Goal: Find contact information: Find contact information

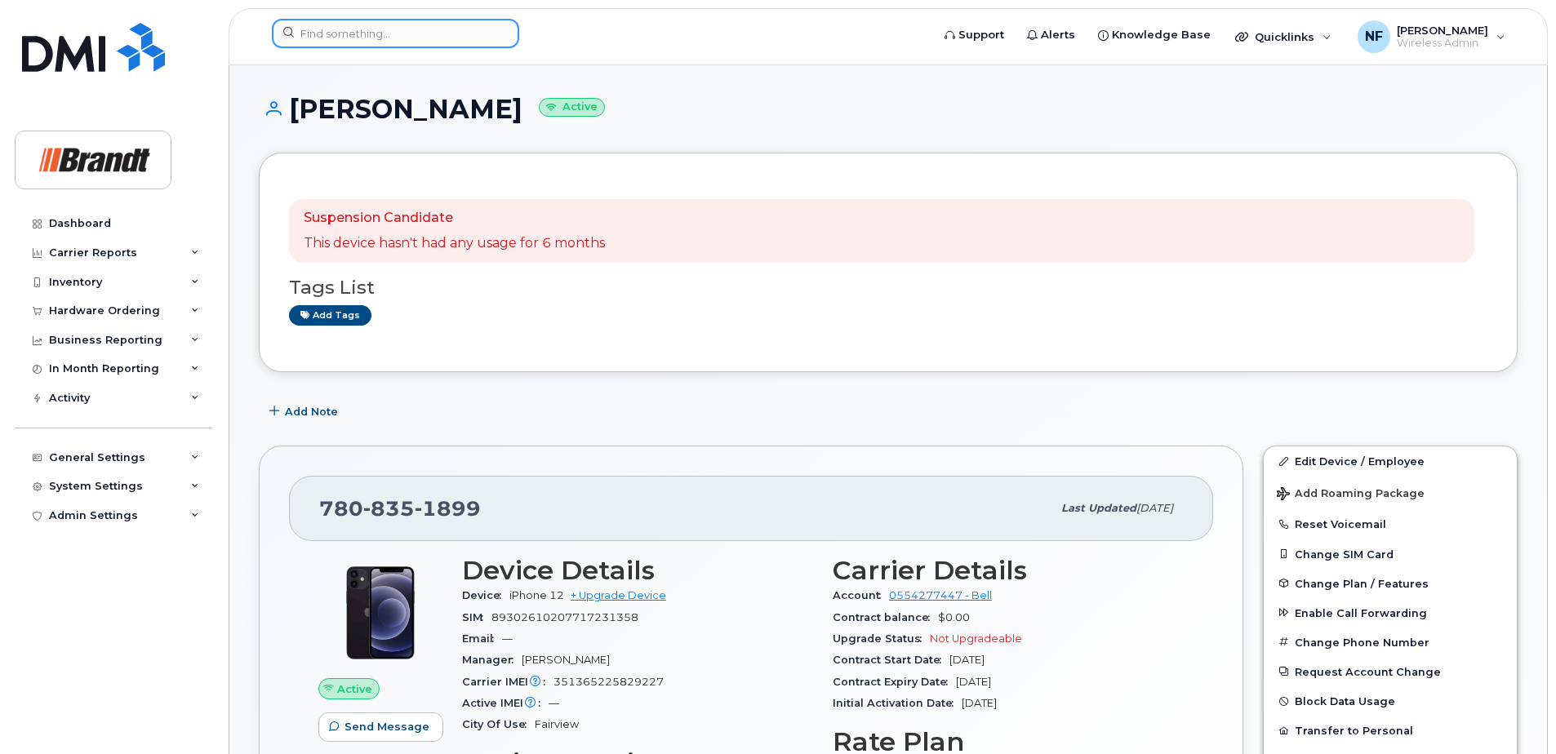
click at [413, 30] on input at bounding box center [395, 33] width 247 height 29
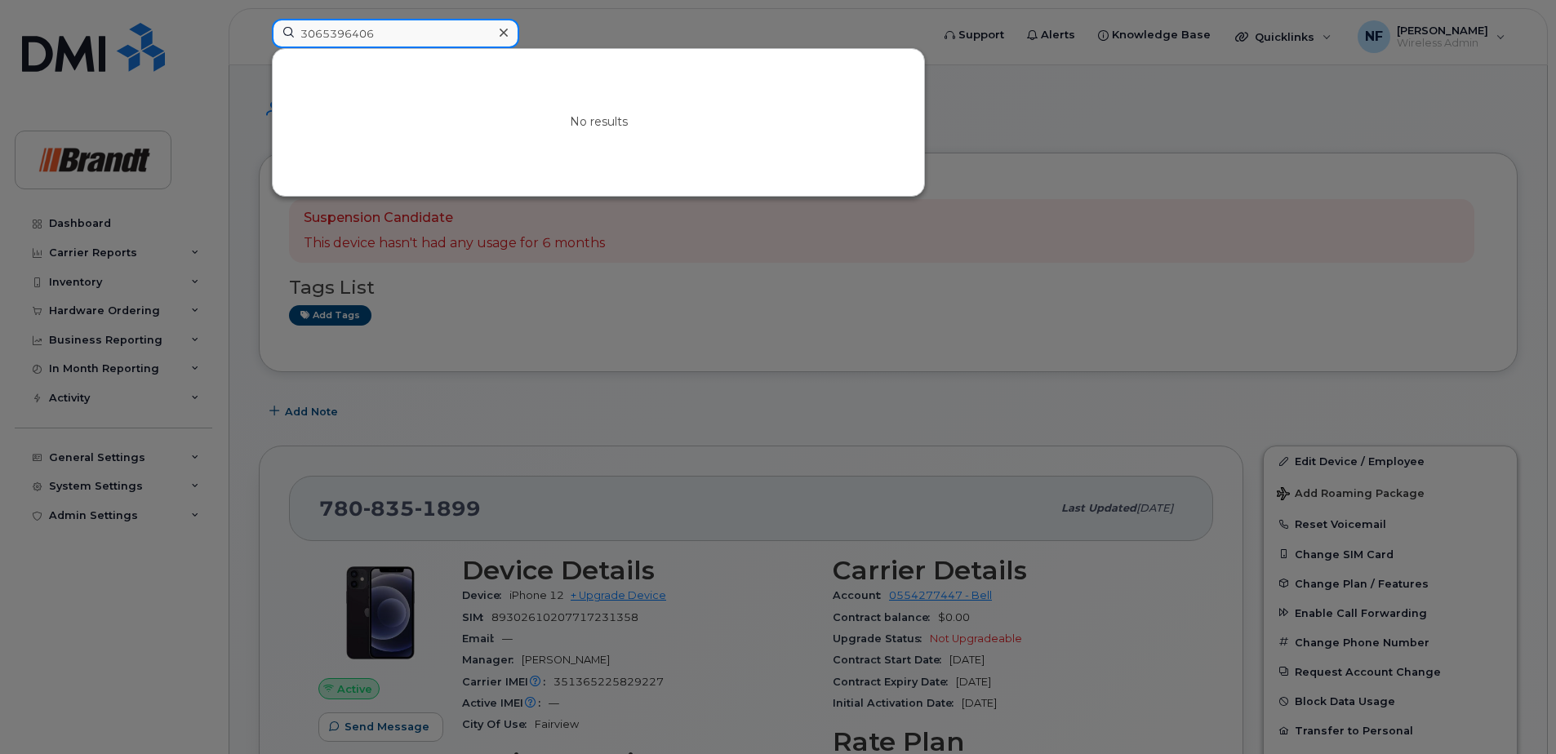
drag, startPoint x: 345, startPoint y: 35, endPoint x: 403, endPoint y: 42, distance: 58.3
click at [403, 42] on input "3065396406" at bounding box center [395, 33] width 247 height 29
type input "3065396406"
click at [506, 33] on icon at bounding box center [504, 32] width 8 height 13
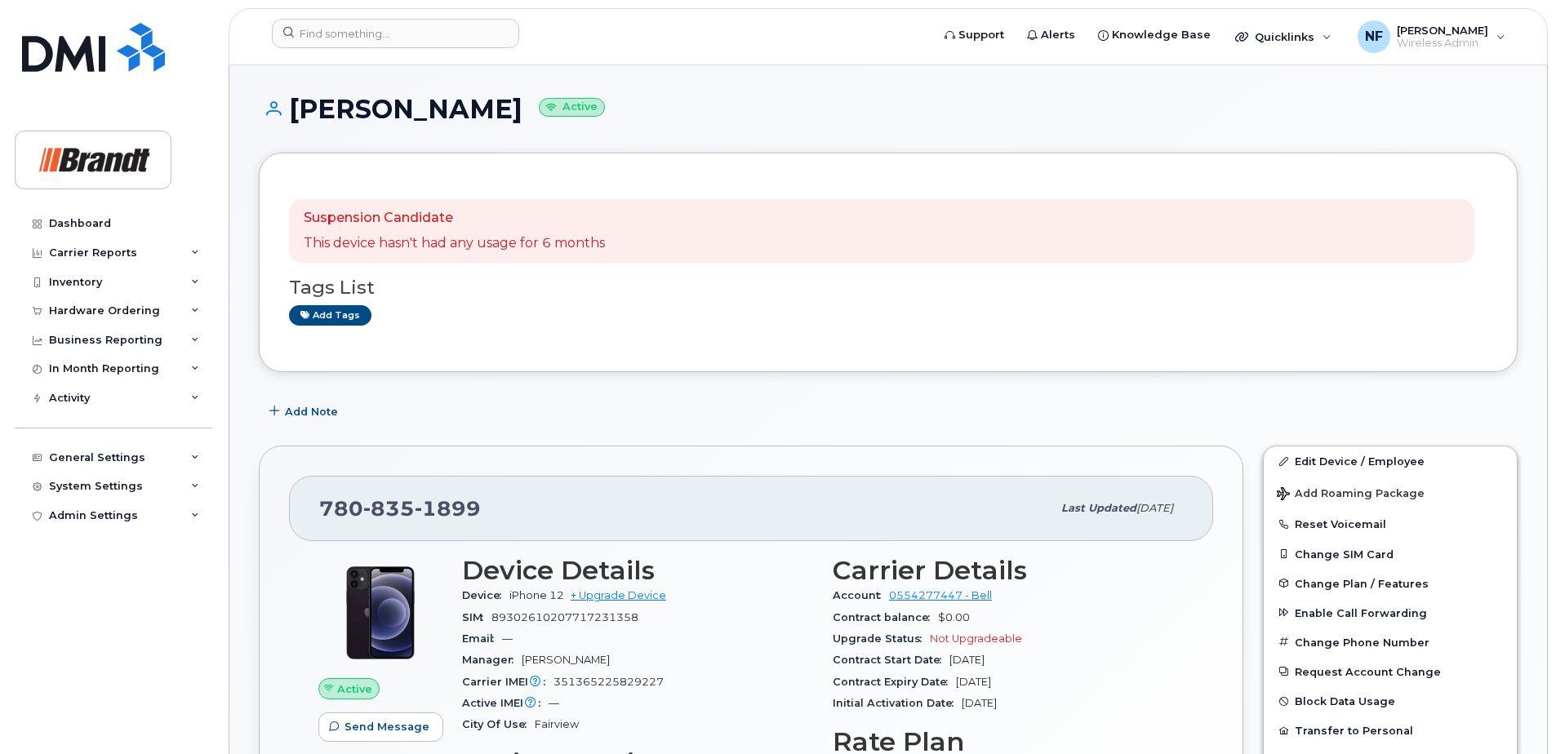
click at [451, 508] on span "1899" at bounding box center [448, 508] width 66 height 24
copy span "[PHONE_NUMBER]"
click at [358, 36] on input at bounding box center [395, 33] width 247 height 29
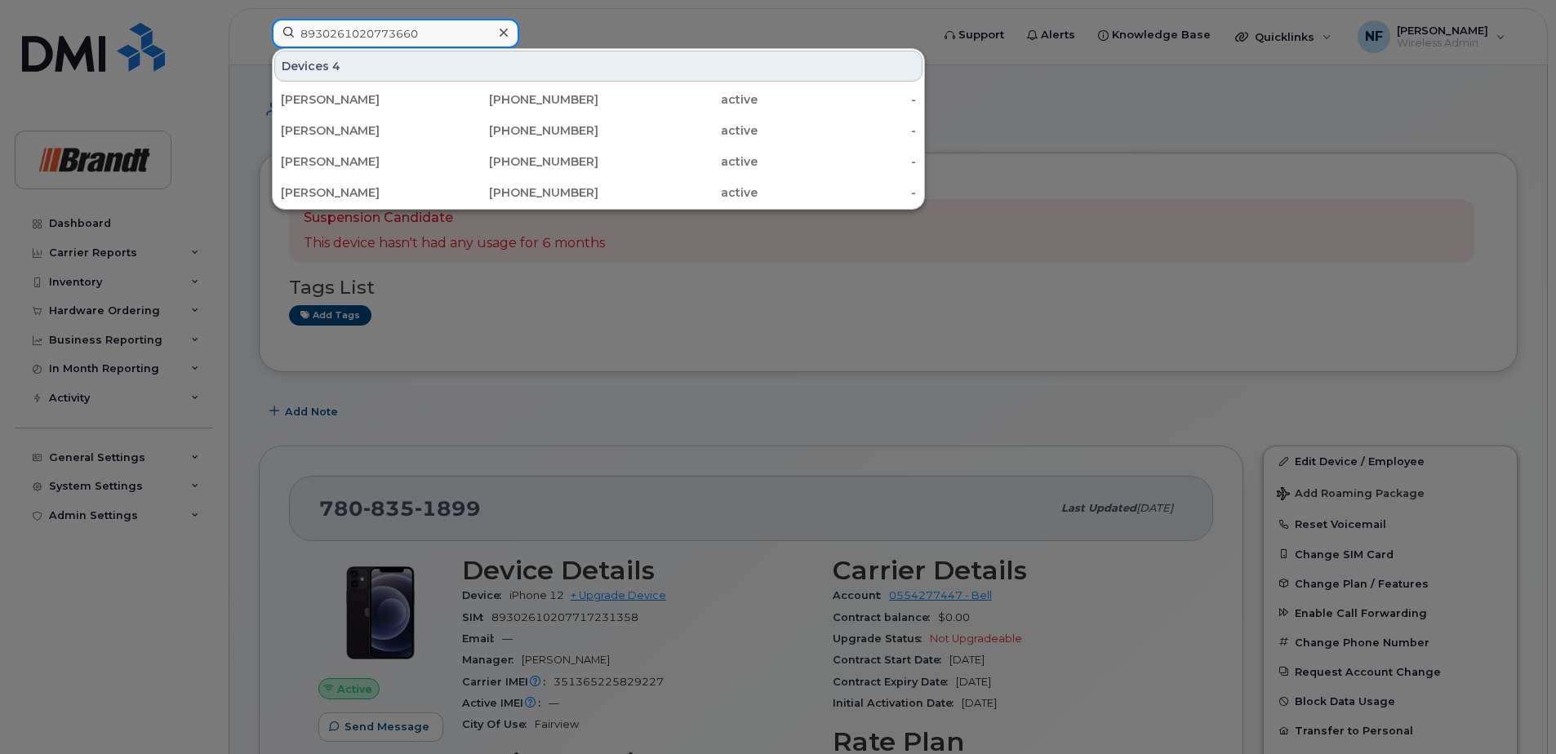
drag, startPoint x: 420, startPoint y: 35, endPoint x: 199, endPoint y: 46, distance: 220.6
click at [259, 46] on div "8930261020773660 Devices 4 [PERSON_NAME] [PHONE_NUMBER] active - [PERSON_NAME] …" at bounding box center [596, 37] width 674 height 36
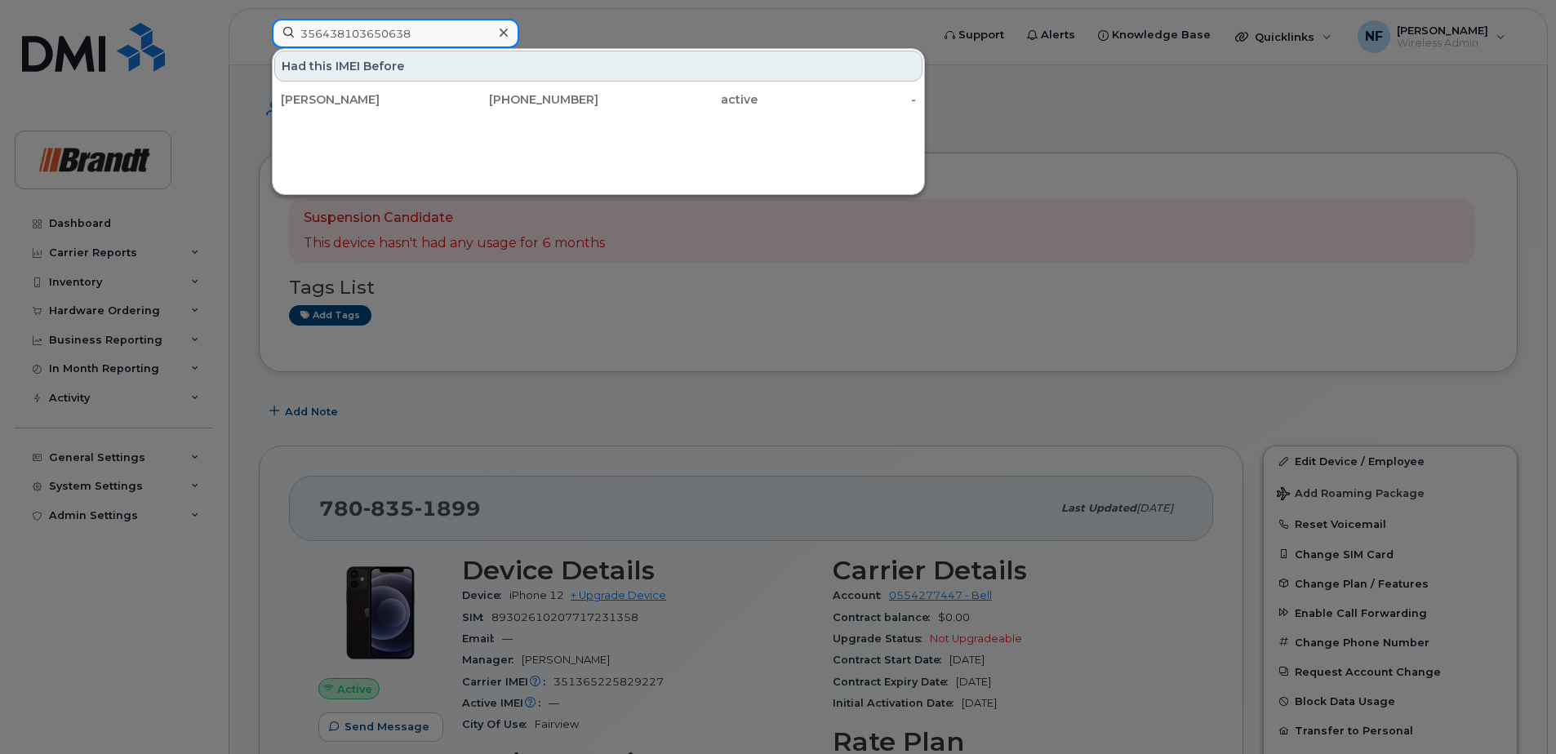
type input "356438103650638"
drag, startPoint x: 370, startPoint y: 103, endPoint x: 566, endPoint y: 129, distance: 197.6
click at [370, 103] on div "[PERSON_NAME]" at bounding box center [360, 99] width 159 height 16
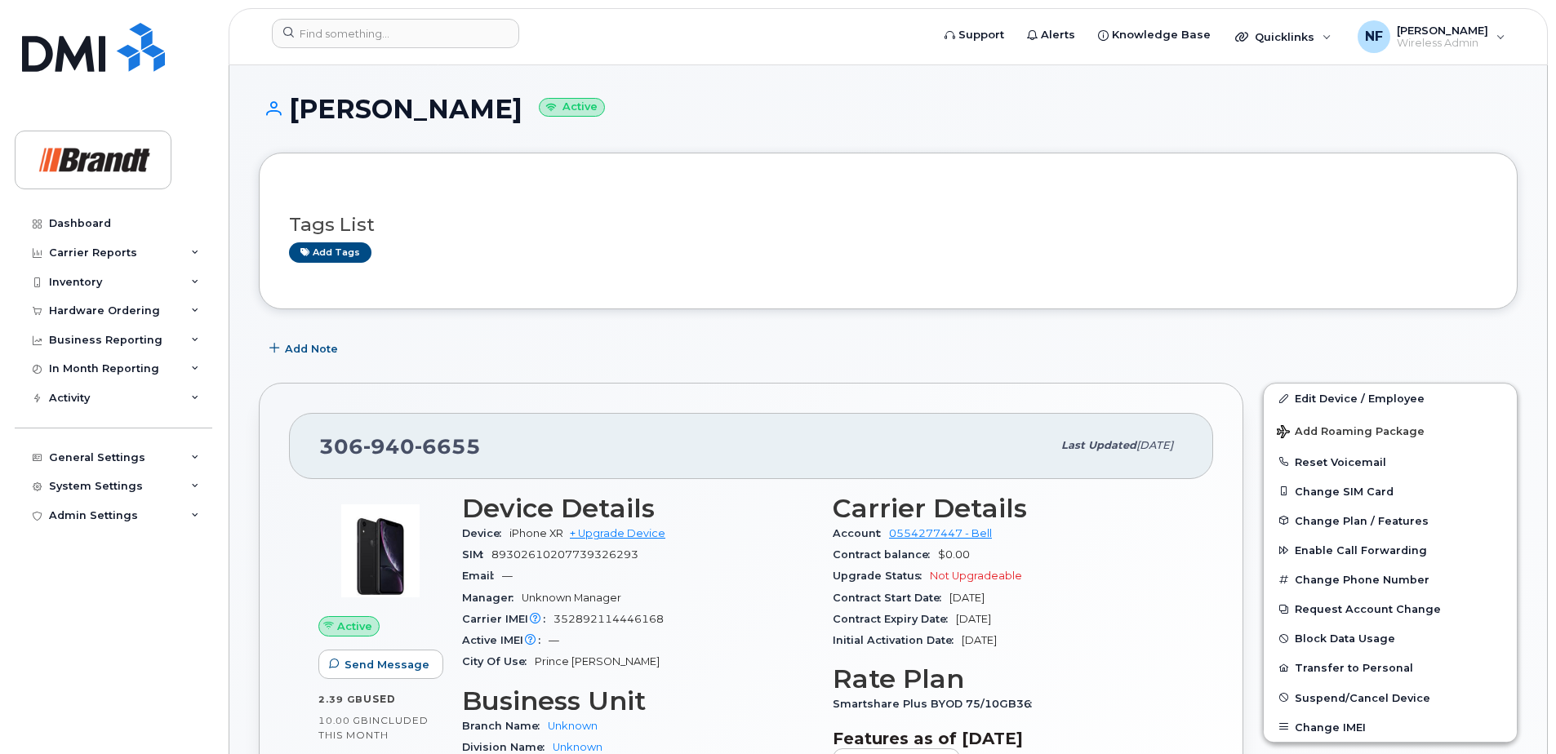
click at [398, 441] on span "940" at bounding box center [388, 446] width 51 height 24
copy span "[PHONE_NUMBER]"
drag, startPoint x: 340, startPoint y: 352, endPoint x: 288, endPoint y: 345, distance: 51.8
click at [288, 345] on button "Add Note" at bounding box center [305, 348] width 93 height 29
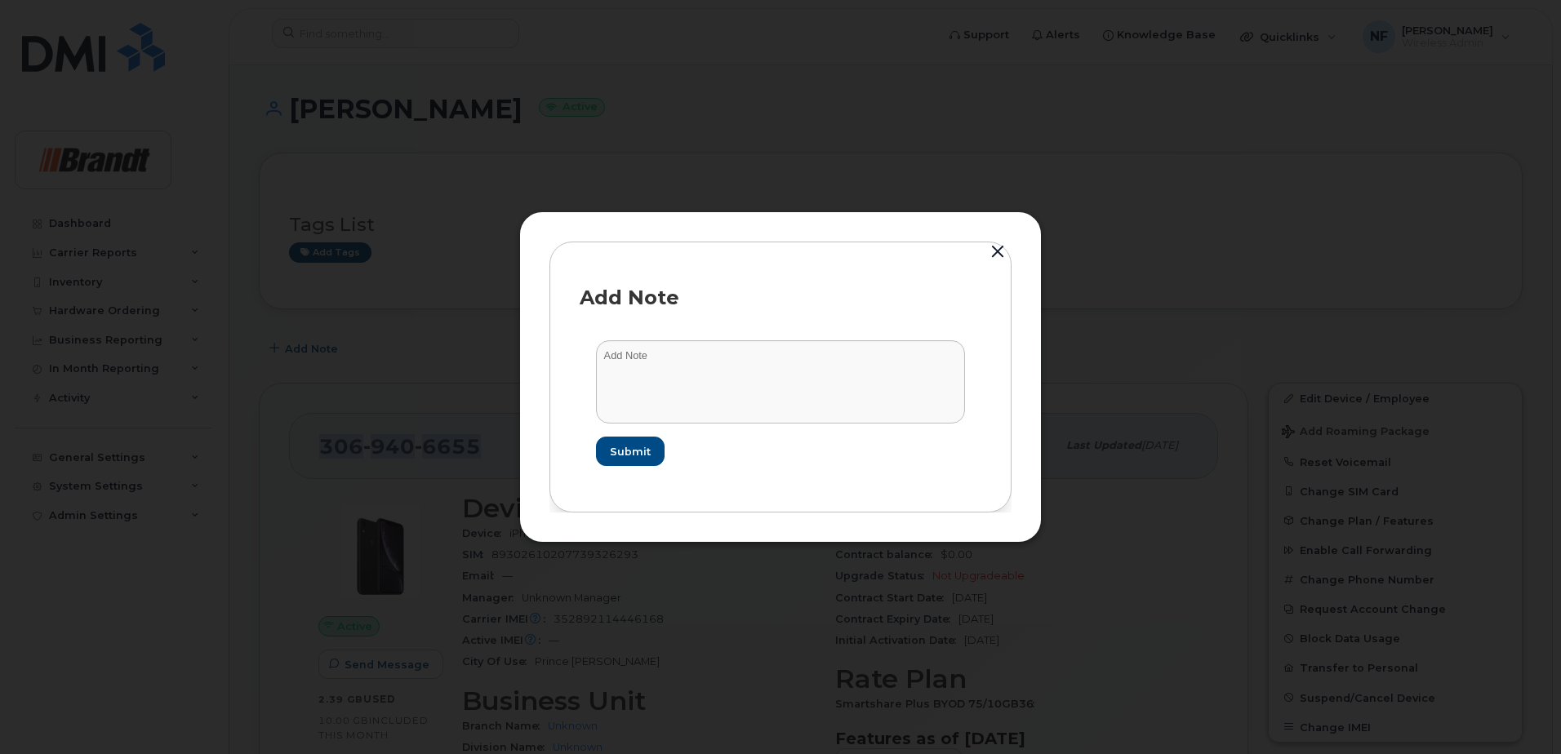
click at [993, 251] on button "button" at bounding box center [997, 252] width 24 height 23
